Goal: Go to known website: Access a specific website the user already knows

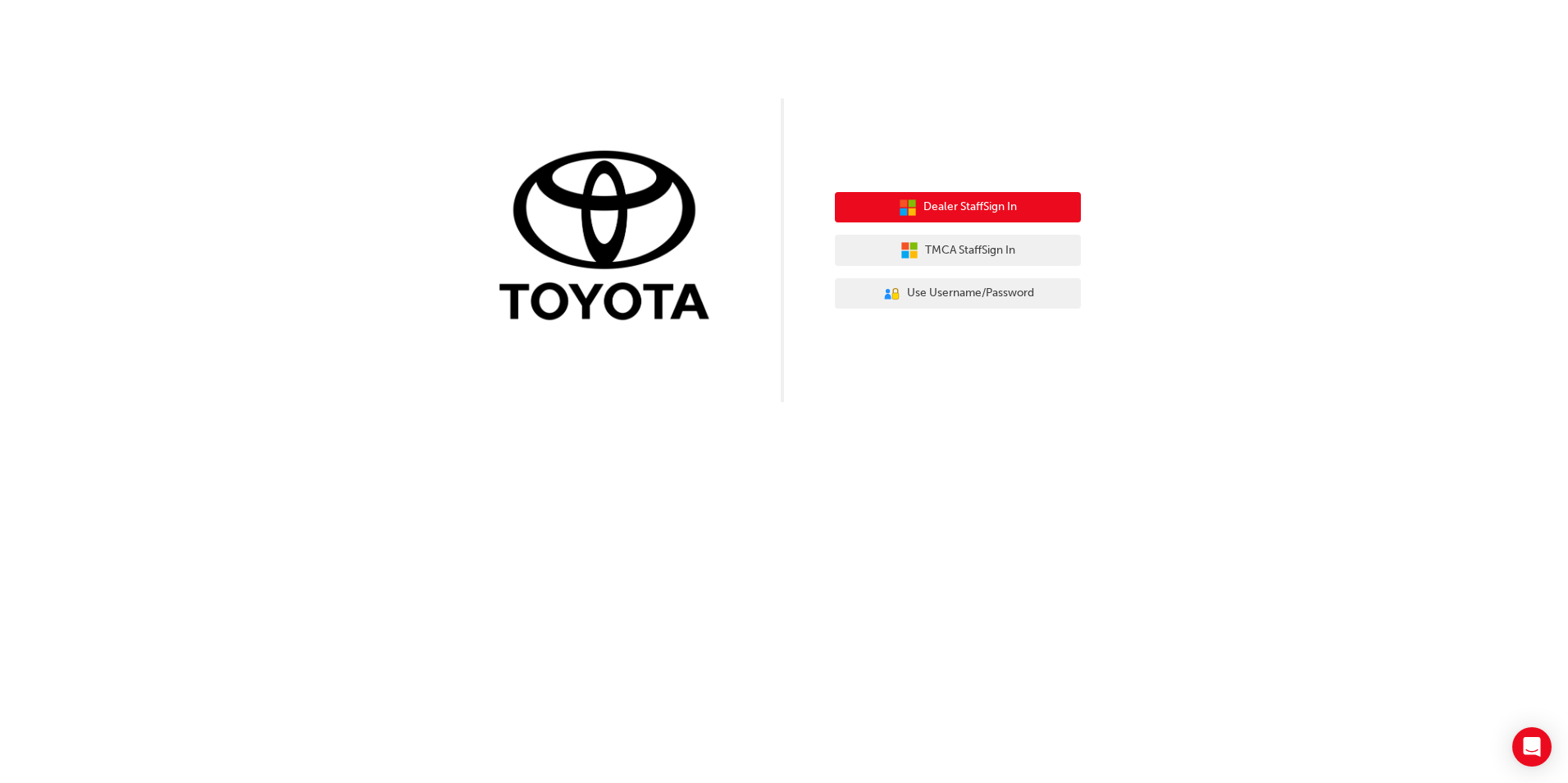
click at [934, 200] on span "Dealer Staff Sign In" at bounding box center [969, 207] width 93 height 19
